Goal: Task Accomplishment & Management: Manage account settings

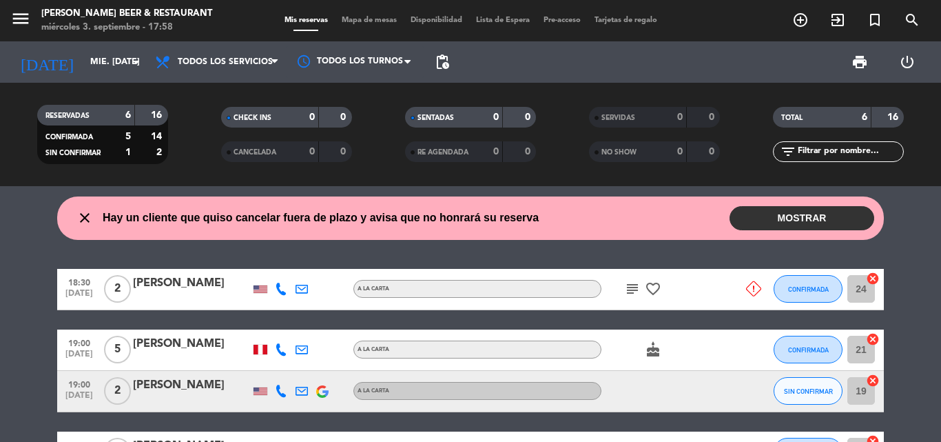
click at [748, 282] on icon at bounding box center [753, 288] width 15 height 15
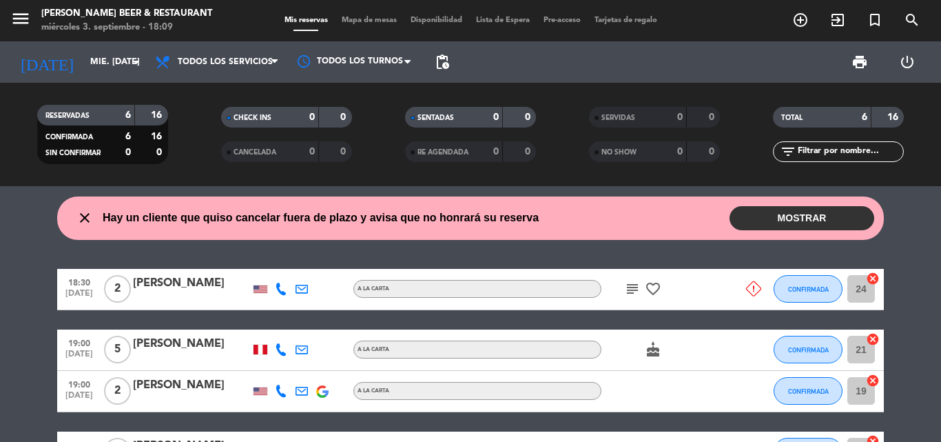
click at [922, 266] on div "close Hay un cliente que quiso cancelar fuera de plazo y avisa que no honrará s…" at bounding box center [470, 314] width 941 height 256
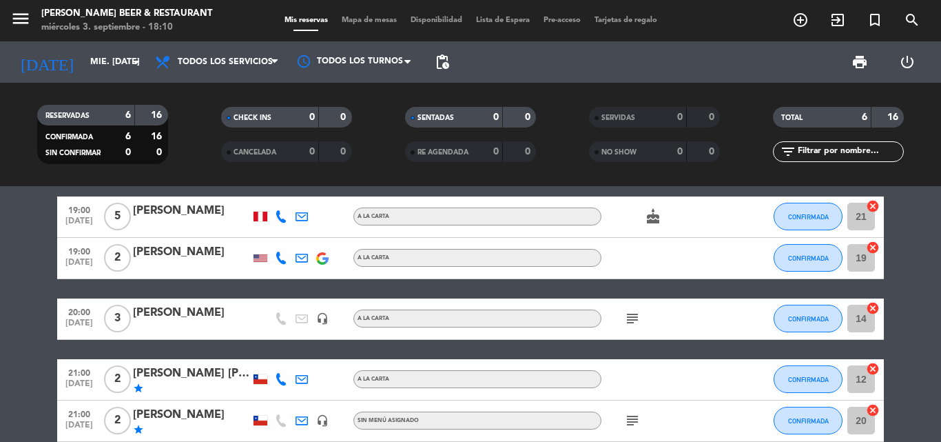
scroll to position [110, 0]
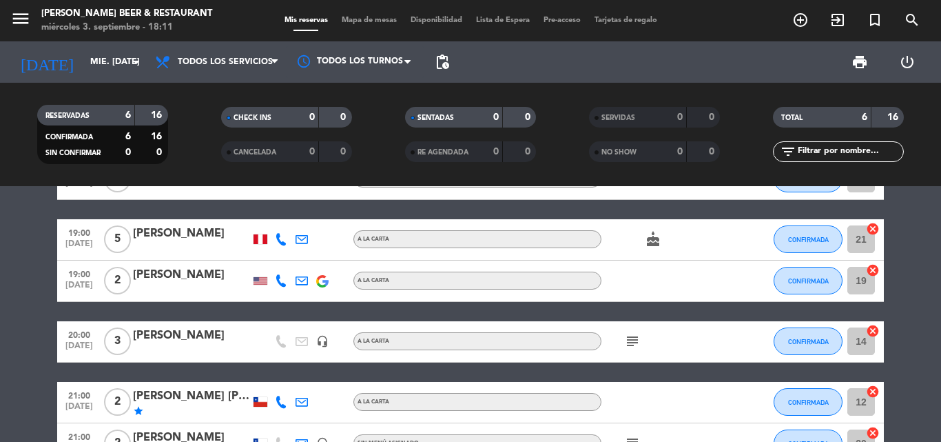
click at [905, 314] on bookings-row "18:30 [DATE] 2 [PERSON_NAME] A [PERSON_NAME] subject favorite_border CONFIRMADA…" at bounding box center [470, 311] width 941 height 306
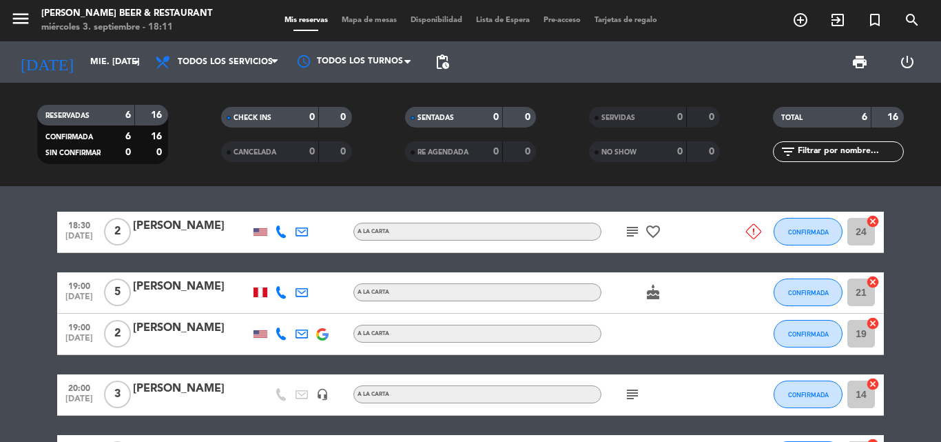
scroll to position [55, 0]
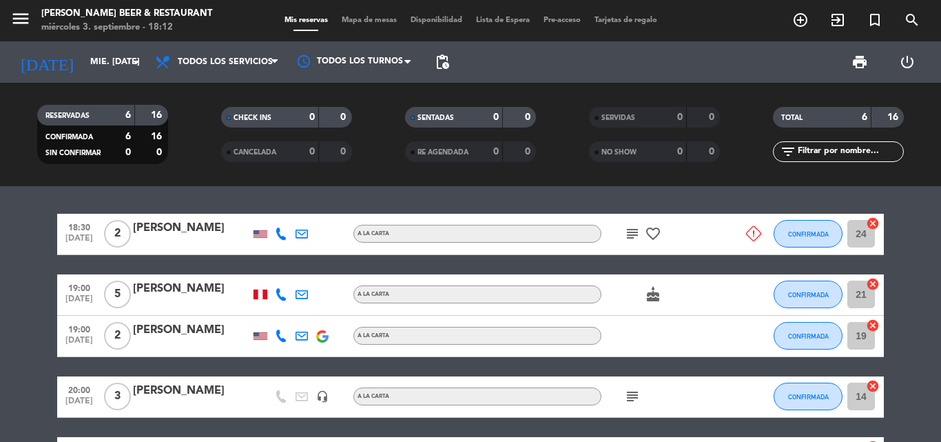
click at [904, 356] on bookings-row "18:30 [DATE] 2 [PERSON_NAME] A [PERSON_NAME] subject favorite_border CONFIRMADA…" at bounding box center [470, 367] width 941 height 306
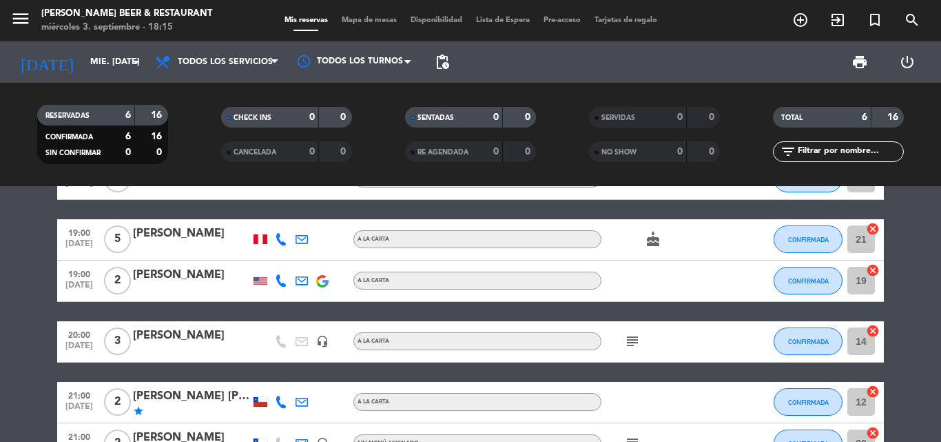
scroll to position [138, 0]
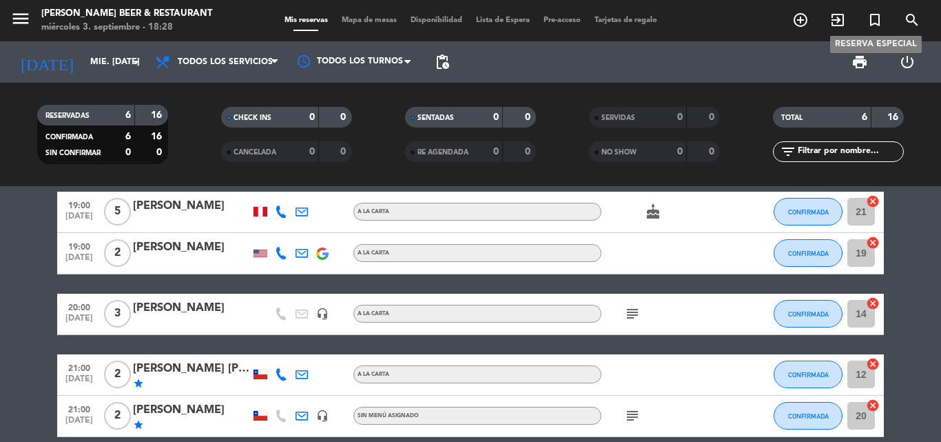
click at [875, 22] on icon "turned_in_not" at bounding box center [875, 20] width 17 height 17
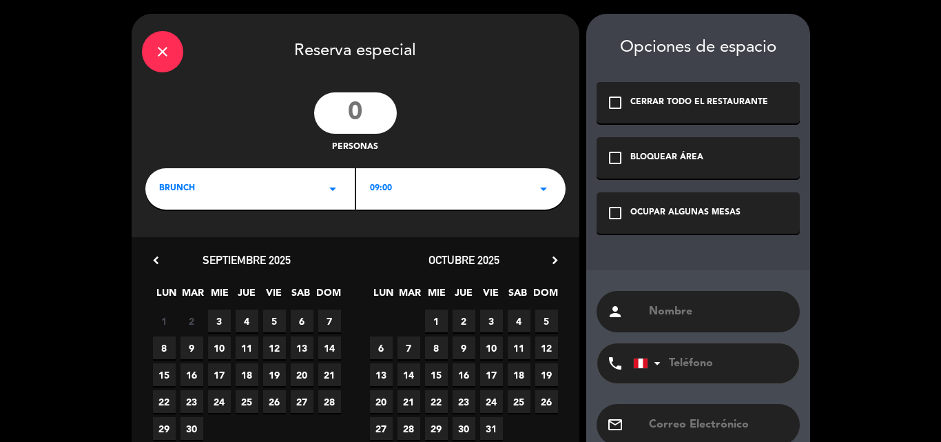
click at [353, 111] on input "number" at bounding box center [355, 112] width 83 height 41
type input "13"
click at [329, 187] on icon "arrow_drop_down" at bounding box center [333, 189] width 17 height 17
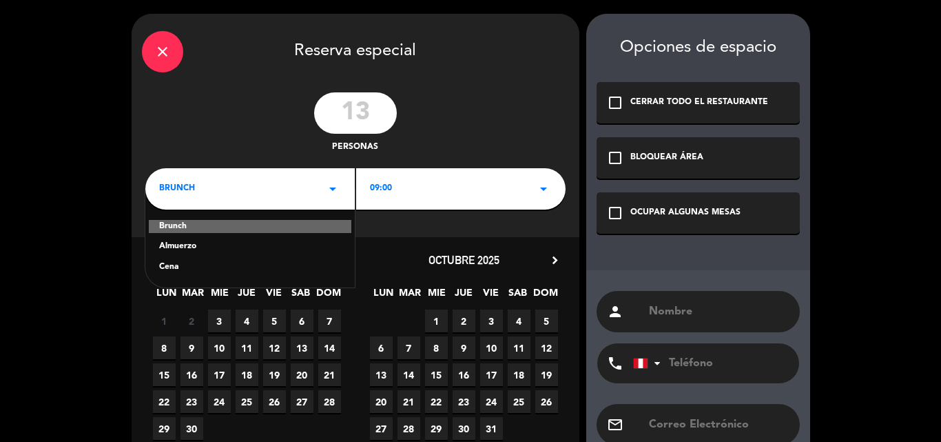
click at [172, 267] on div "Cena" at bounding box center [250, 267] width 182 height 14
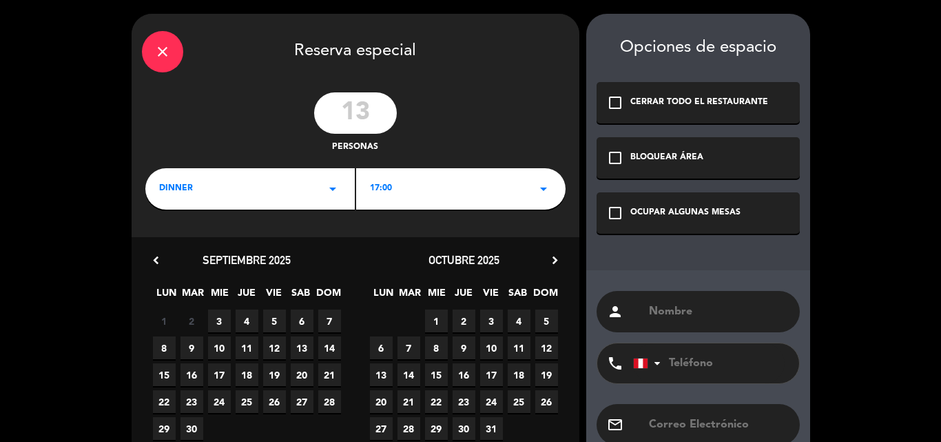
click at [546, 188] on icon "arrow_drop_down" at bounding box center [543, 189] width 17 height 17
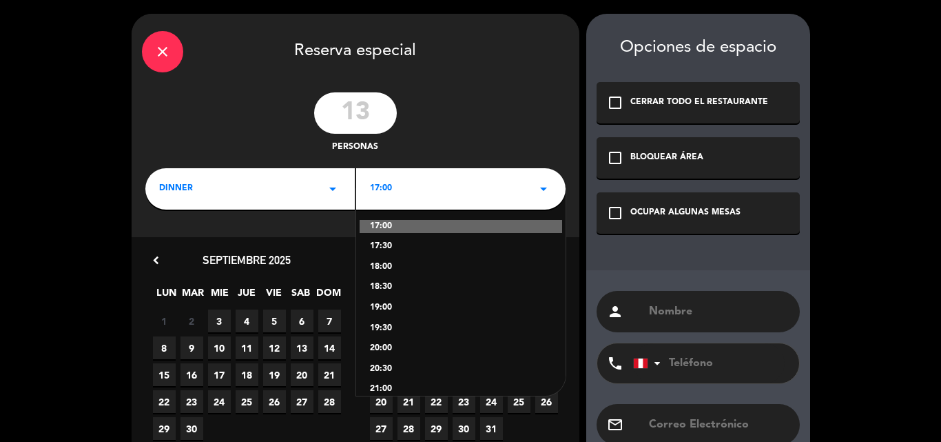
click at [385, 331] on div "19:30" at bounding box center [461, 329] width 182 height 14
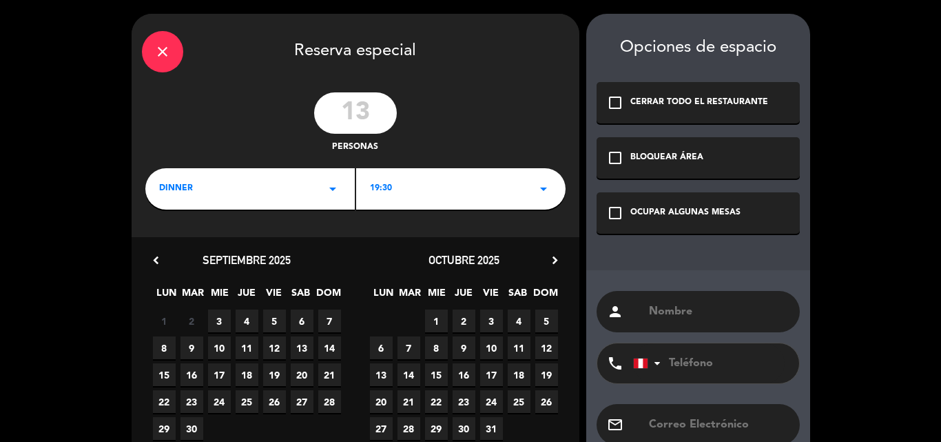
click at [220, 319] on span "3" at bounding box center [219, 320] width 23 height 23
click at [849, 366] on div "close Reserva especial 13 personas dinner arrow_drop_down 19:30 arrow_drop_down…" at bounding box center [470, 262] width 941 height 524
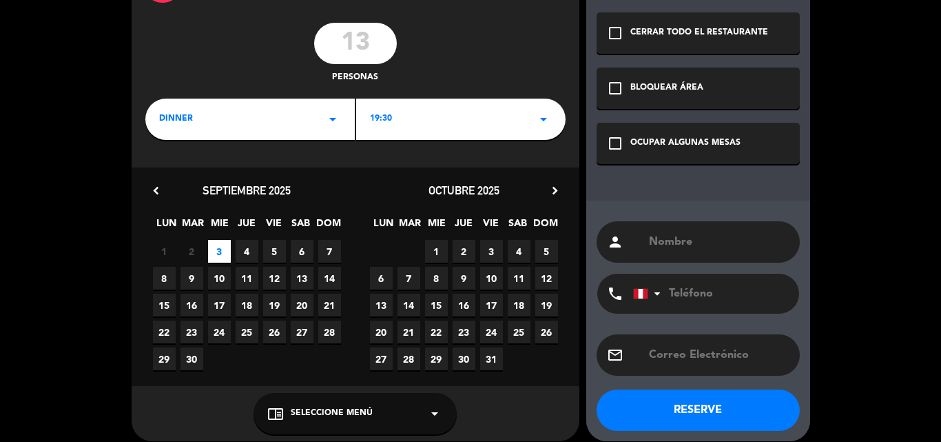
scroll to position [82, 0]
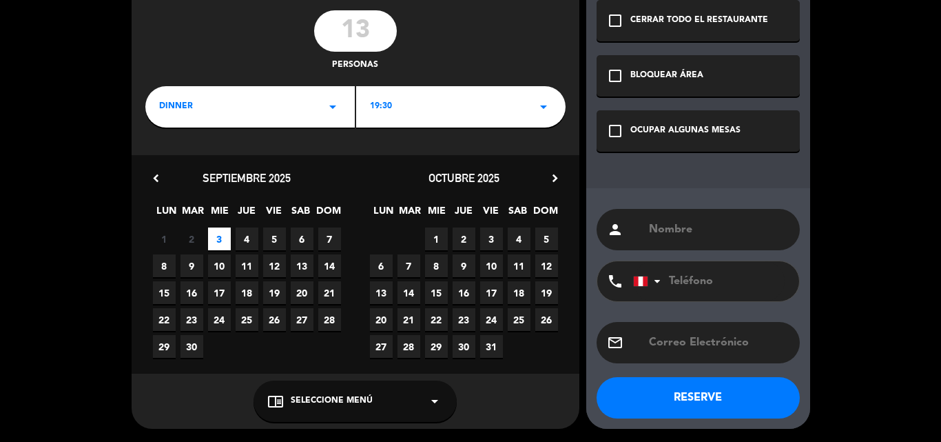
click at [437, 401] on icon "arrow_drop_down" at bounding box center [434, 401] width 17 height 17
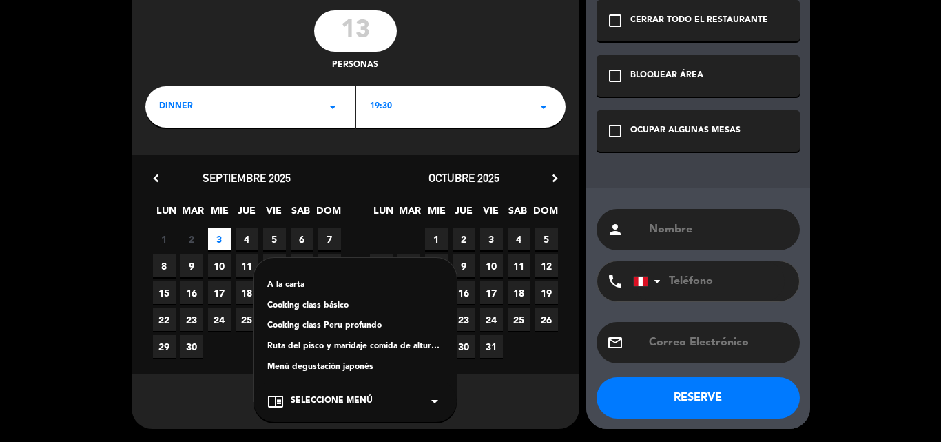
click at [280, 282] on div "A la carta" at bounding box center [355, 285] width 176 height 14
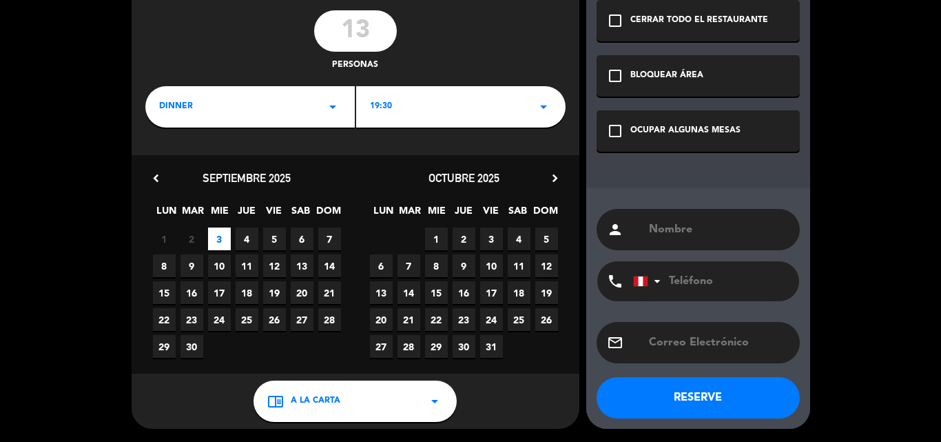
click at [615, 131] on icon "check_box_outline_blank" at bounding box center [615, 131] width 17 height 17
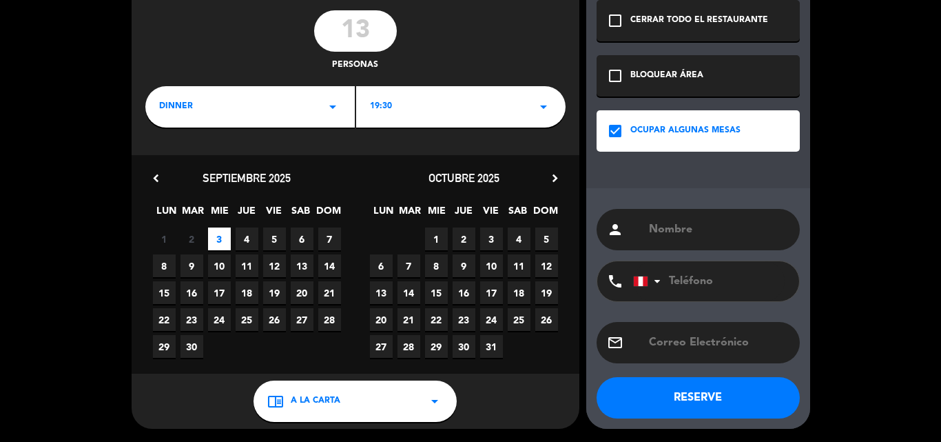
click at [646, 223] on div "person" at bounding box center [698, 229] width 203 height 41
click at [648, 229] on input "text" at bounding box center [719, 229] width 142 height 19
type input "[PERSON_NAME] ADVENTURES"
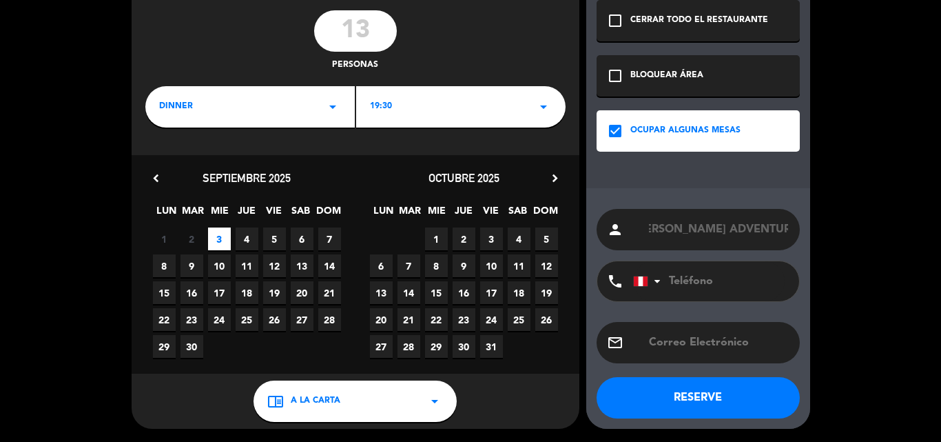
scroll to position [0, 0]
click at [673, 400] on button "RESERVE" at bounding box center [698, 397] width 203 height 41
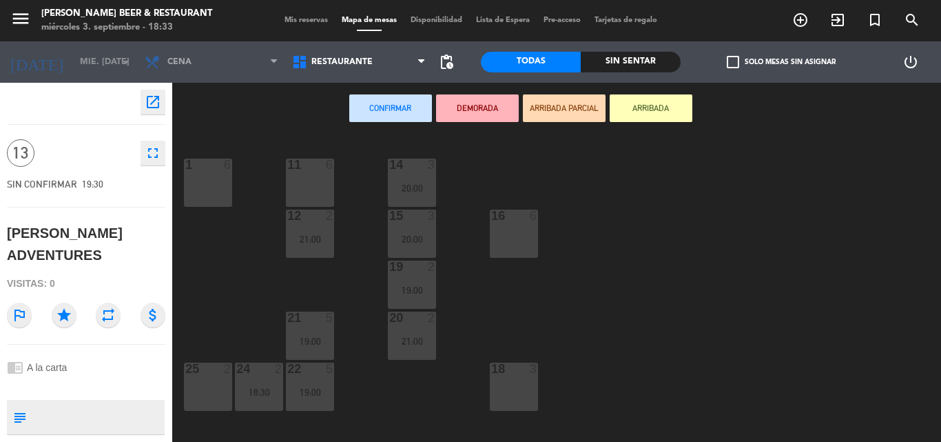
click at [202, 194] on div "1 6" at bounding box center [208, 182] width 48 height 48
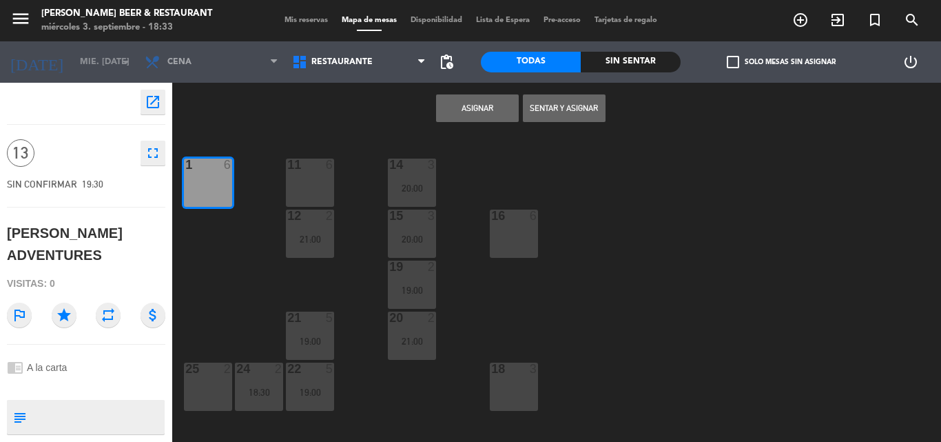
click at [475, 110] on button "Asignar" at bounding box center [477, 108] width 83 height 28
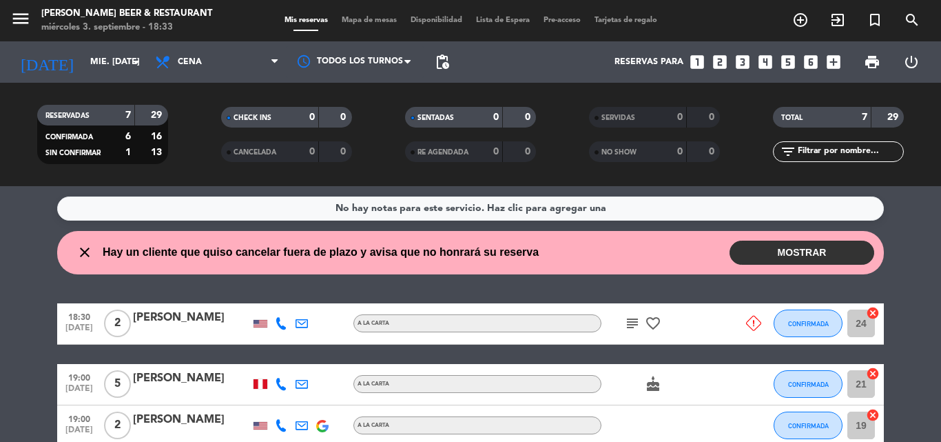
click at [801, 250] on button "MOSTRAR" at bounding box center [802, 252] width 145 height 24
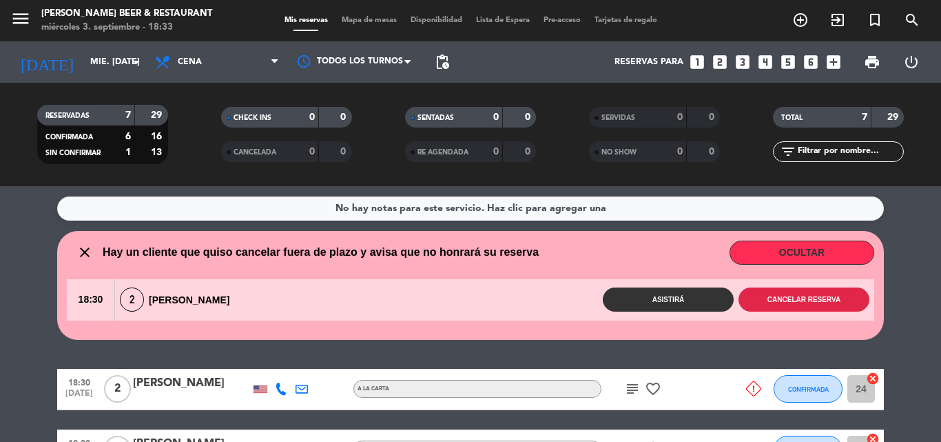
click at [814, 303] on button "Cancelar reserva" at bounding box center [804, 299] width 131 height 24
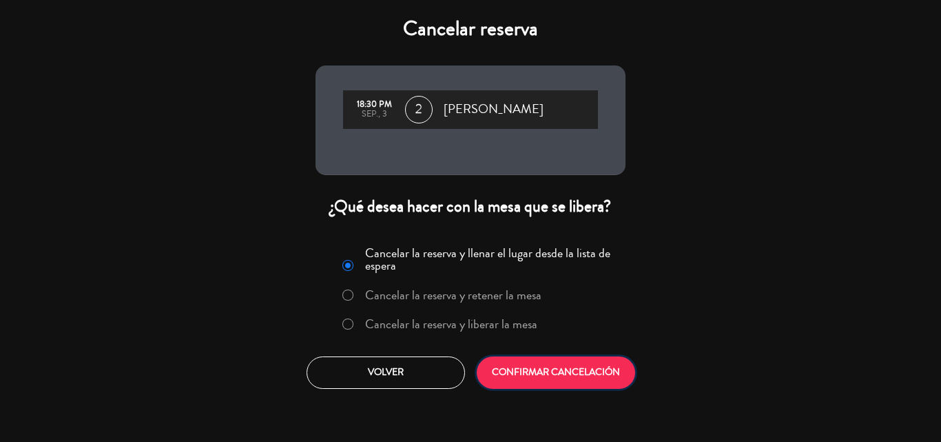
click at [603, 377] on button "CONFIRMAR CANCELACIÓN" at bounding box center [556, 372] width 158 height 32
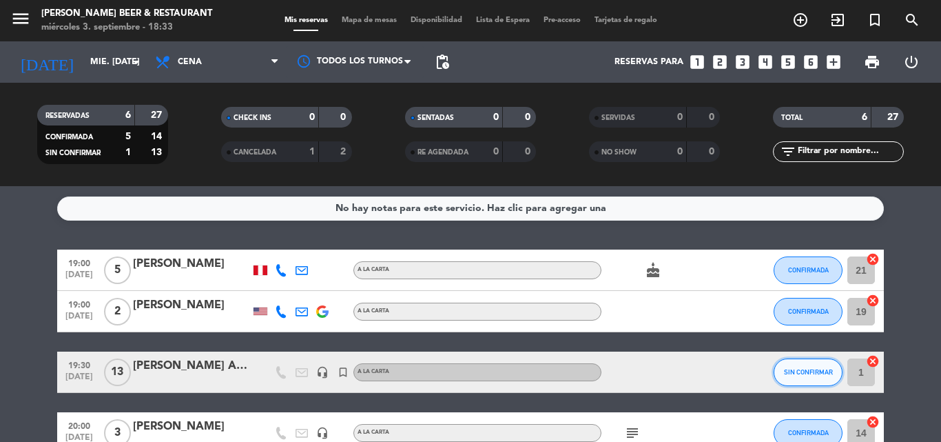
click at [819, 377] on button "SIN CONFIRMAR" at bounding box center [808, 372] width 69 height 28
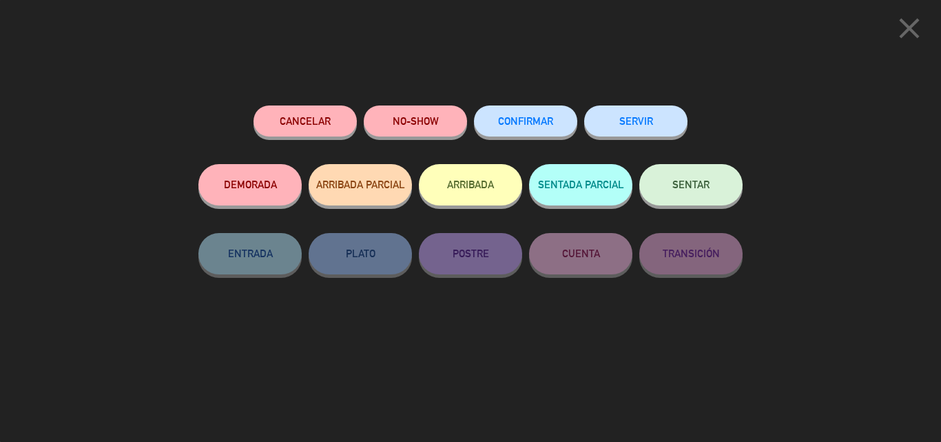
click at [536, 123] on span "CONFIRMAR" at bounding box center [525, 121] width 55 height 12
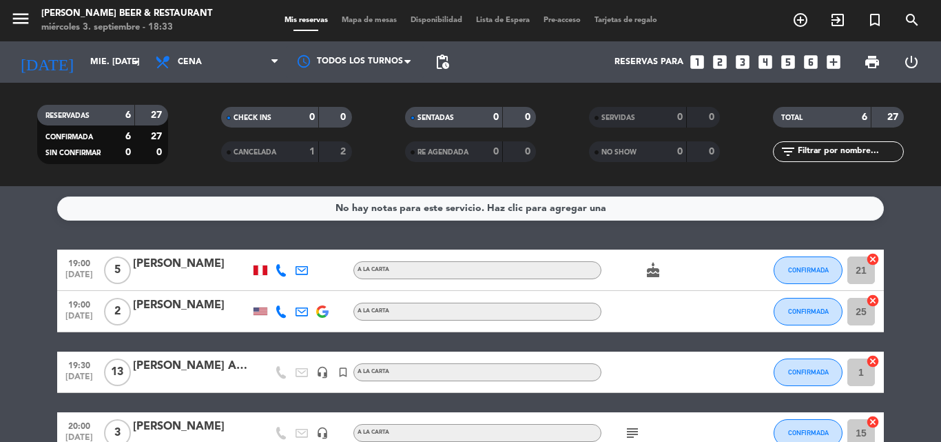
click at [207, 371] on div "[PERSON_NAME] ADVENTURES" at bounding box center [191, 366] width 117 height 18
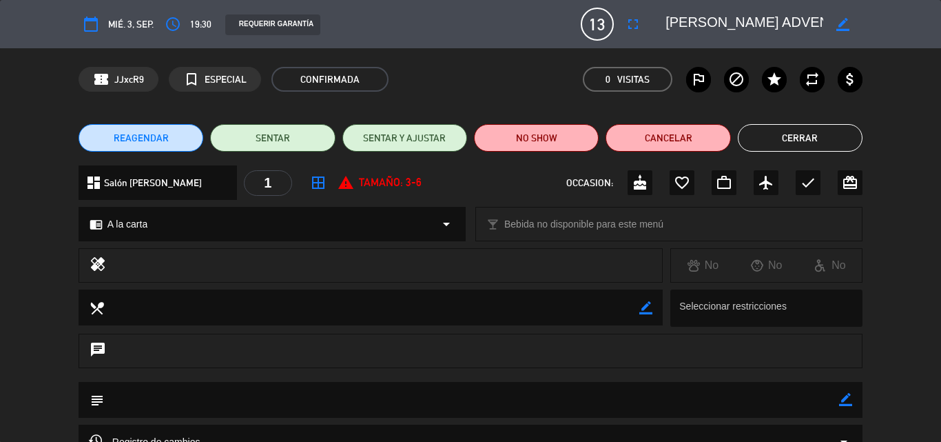
click at [841, 400] on icon "border_color" at bounding box center [845, 399] width 13 height 13
click at [302, 397] on textarea at bounding box center [471, 399] width 735 height 35
click at [373, 398] on textarea at bounding box center [471, 399] width 735 height 35
type textarea "ALA CARTA VIP TC LIBERADA CONSUMO COMPLETO !!!"
click at [843, 400] on icon at bounding box center [845, 399] width 13 height 13
